Goal: Task Accomplishment & Management: Manage account settings

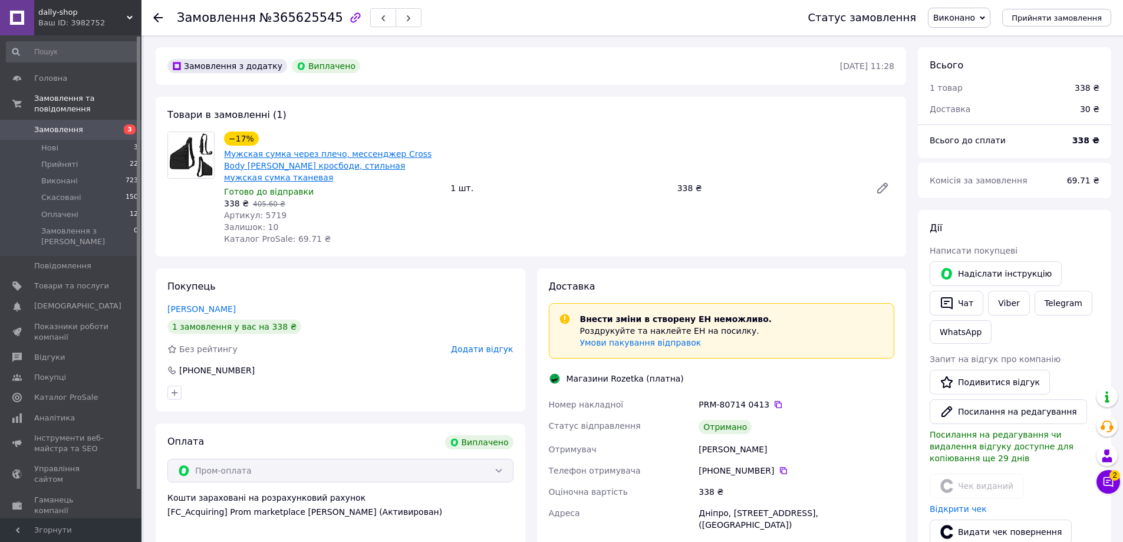
click at [335, 166] on link "Мужская сумка через плечо, мессенджер Cross Body [PERSON_NAME] кросбоди, стильн…" at bounding box center [327, 165] width 207 height 33
click at [128, 124] on span "3" at bounding box center [130, 129] width 12 height 10
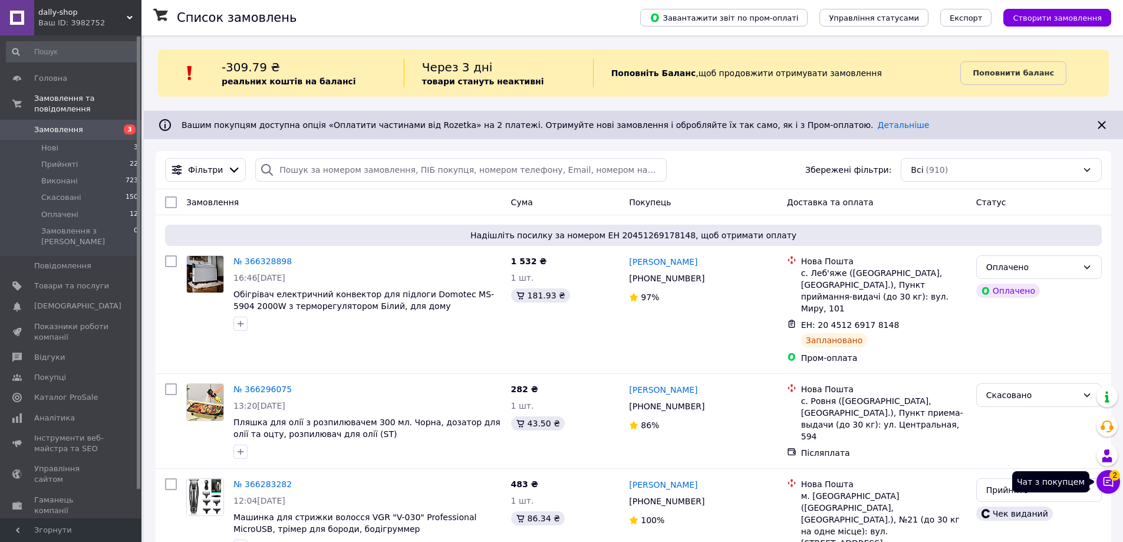
click at [1115, 477] on span "2" at bounding box center [1114, 473] width 11 height 11
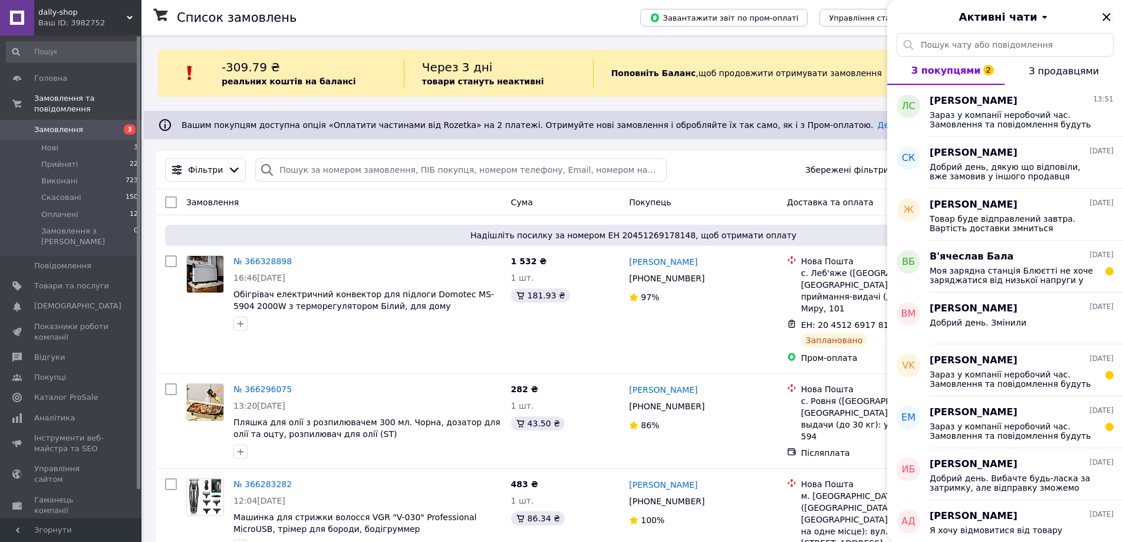
click at [1105, 18] on icon "Закрити" at bounding box center [1106, 17] width 8 height 8
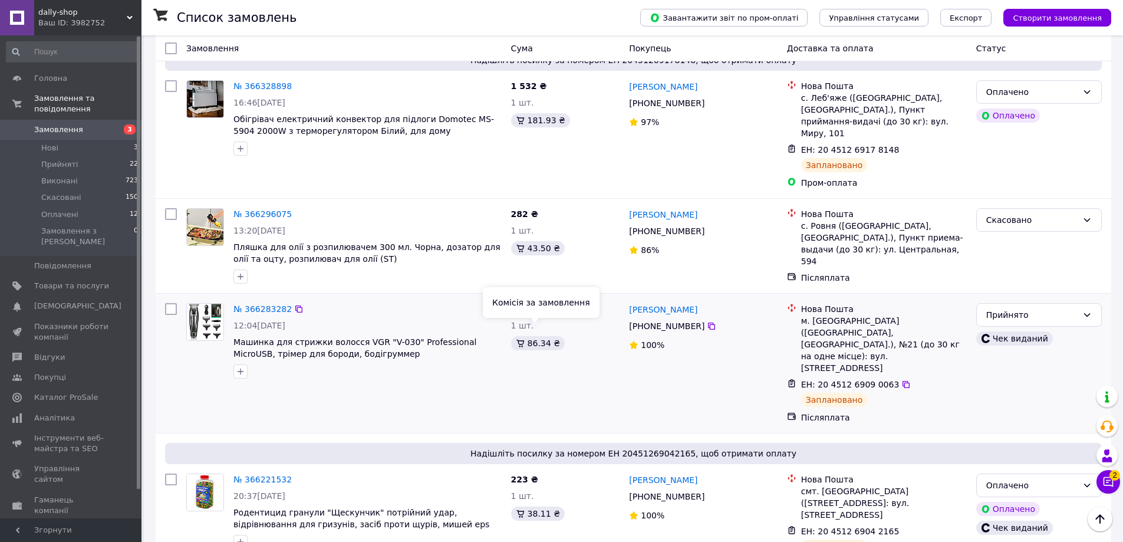
scroll to position [118, 0]
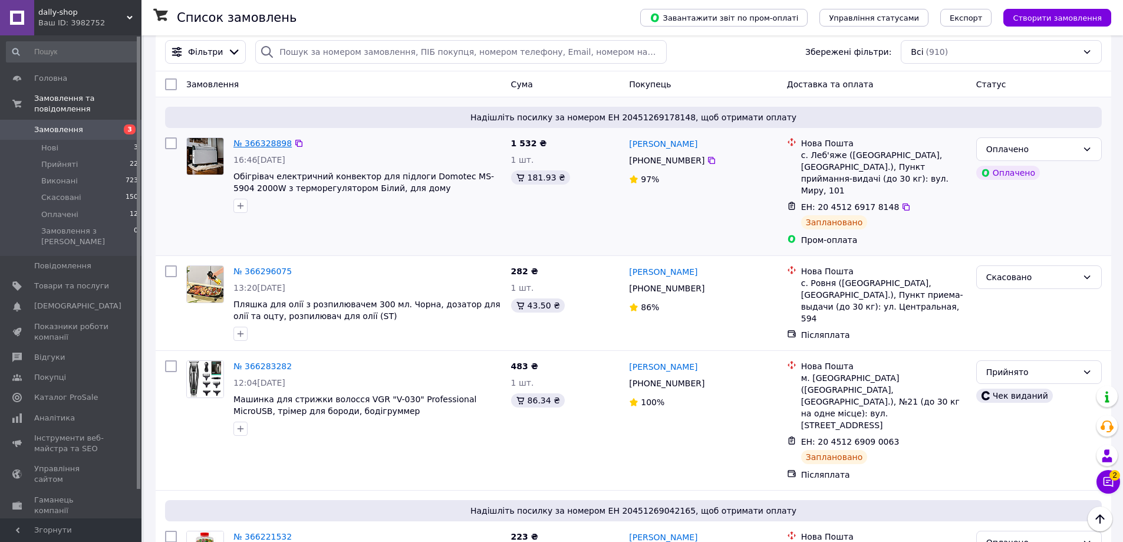
click at [266, 143] on link "№ 366328898" at bounding box center [262, 142] width 58 height 9
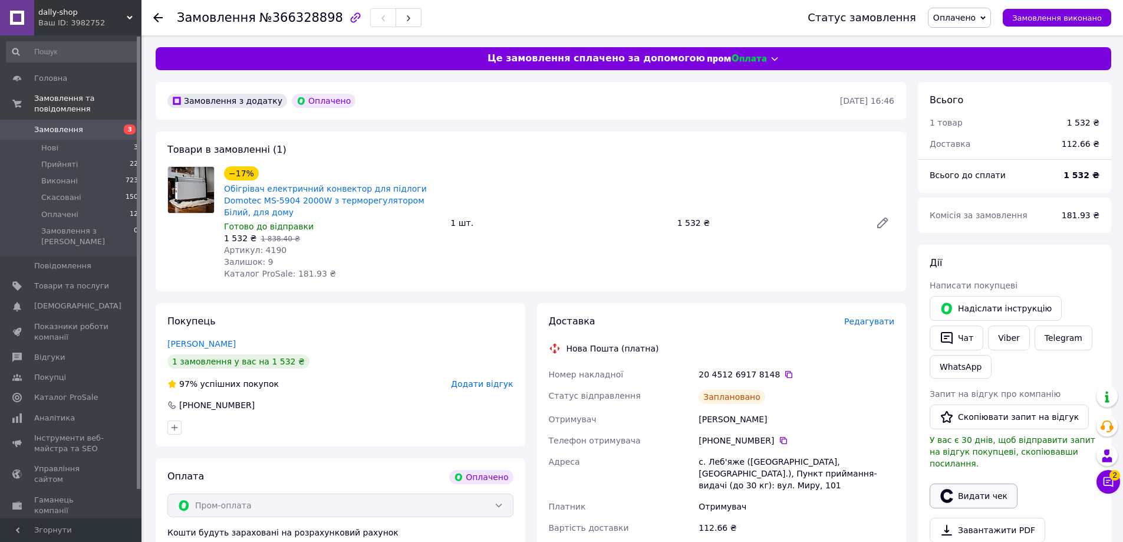
click at [961, 483] on button "Видати чек" at bounding box center [973, 495] width 88 height 25
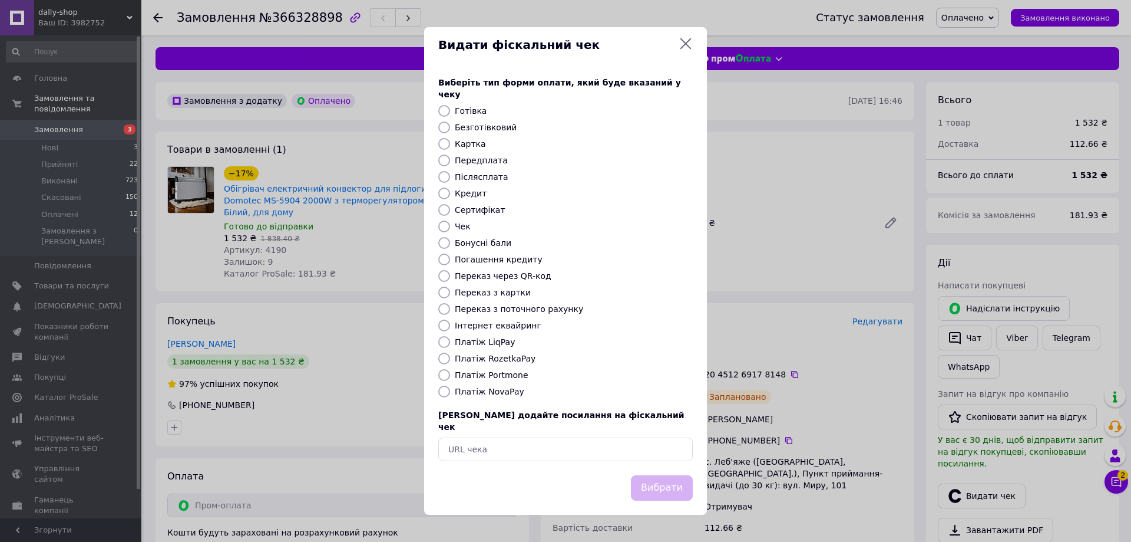
click at [503, 357] on label "Платіж RozetkaPay" at bounding box center [495, 358] width 81 height 9
click at [450, 357] on input "Платіж RozetkaPay" at bounding box center [444, 358] width 12 height 12
radio input "true"
click at [645, 475] on button "Вибрати" at bounding box center [662, 487] width 62 height 25
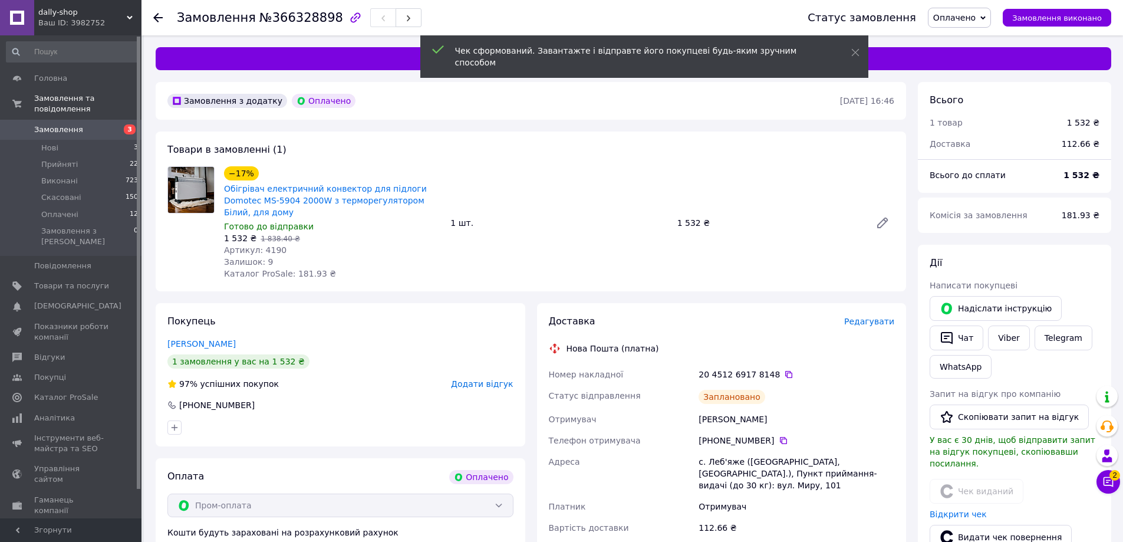
click at [119, 124] on span "3" at bounding box center [125, 129] width 32 height 11
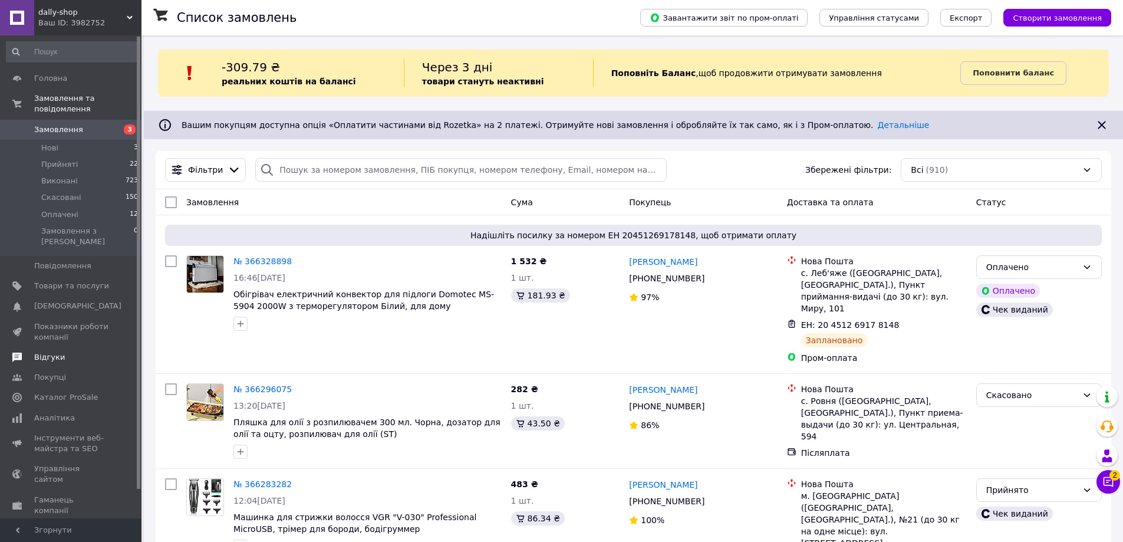
click at [60, 352] on span "Відгуки" at bounding box center [71, 357] width 75 height 11
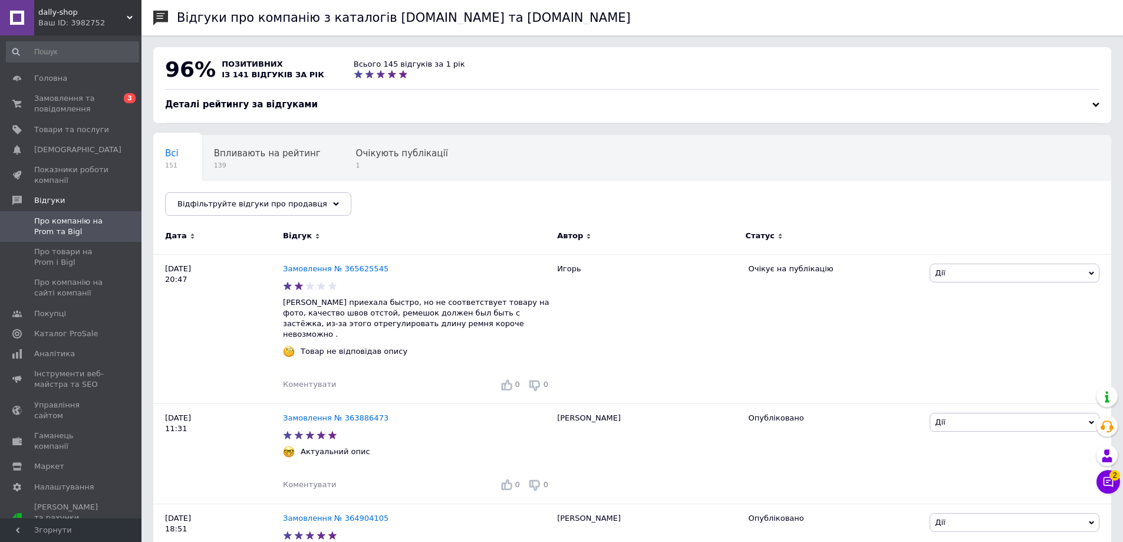
click at [488, 103] on div "Деталі рейтингу за відгуками" at bounding box center [632, 104] width 934 height 12
